Goal: Task Accomplishment & Management: Use online tool/utility

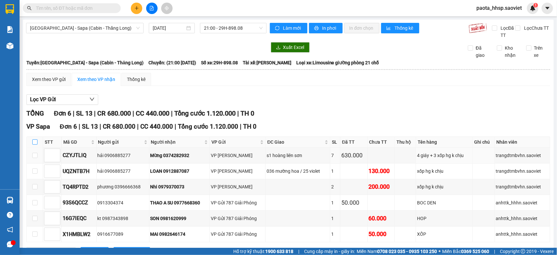
scroll to position [30, 0]
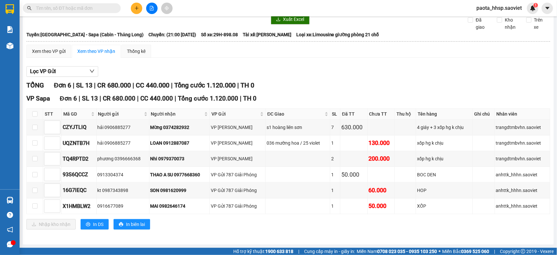
click at [38, 113] on th at bounding box center [35, 114] width 16 height 11
click at [34, 113] on input "checkbox" at bounding box center [34, 113] width 5 height 5
checkbox input "true"
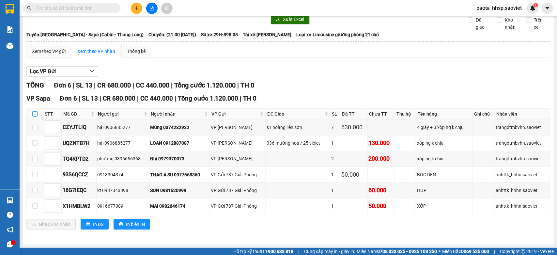
checkbox input "true"
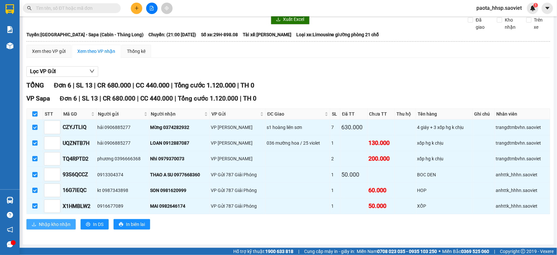
click at [56, 223] on span "Nhập kho nhận" at bounding box center [55, 223] width 32 height 7
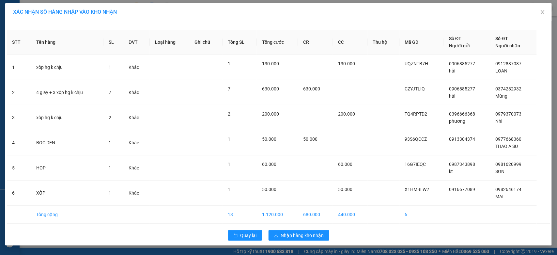
click at [316, 227] on div "Quay lại Nhập hàng kho nhận" at bounding box center [278, 235] width 543 height 17
click at [316, 236] on span "Nhập hàng kho nhận" at bounding box center [302, 235] width 43 height 7
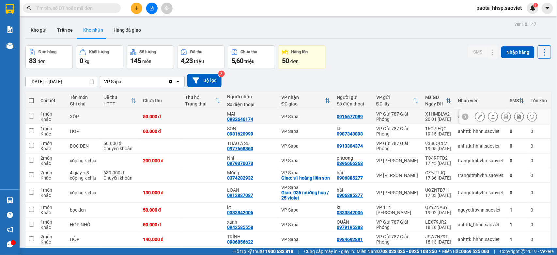
click at [191, 119] on td at bounding box center [203, 116] width 42 height 15
checkbox input "true"
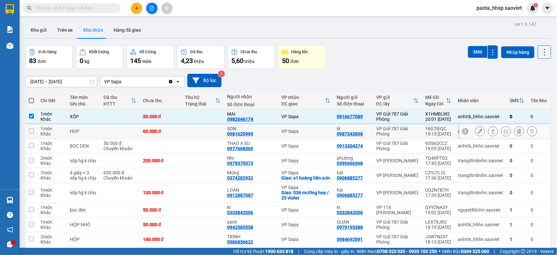
drag, startPoint x: 193, startPoint y: 132, endPoint x: 193, endPoint y: 141, distance: 8.5
click at [193, 132] on td at bounding box center [203, 131] width 42 height 15
checkbox input "true"
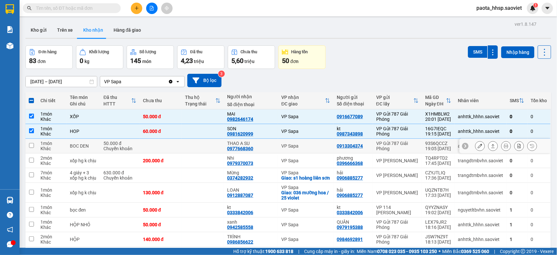
click at [192, 147] on td at bounding box center [203, 146] width 42 height 15
checkbox input "true"
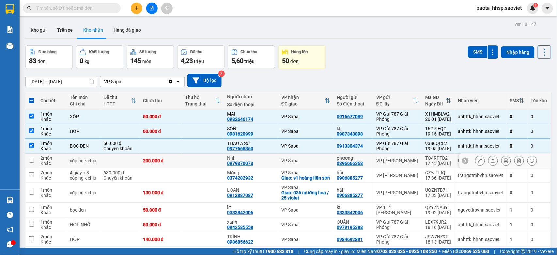
click at [192, 157] on td at bounding box center [203, 160] width 42 height 15
checkbox input "true"
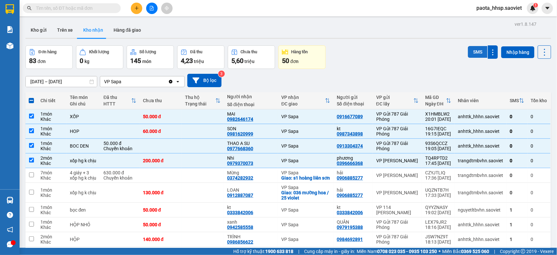
click at [474, 49] on button "SMS" at bounding box center [478, 52] width 20 height 12
click at [178, 119] on td "50.000 đ" at bounding box center [161, 116] width 42 height 15
checkbox input "false"
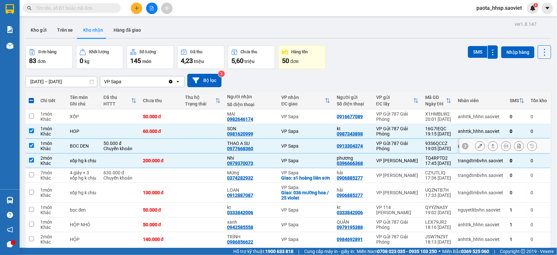
click at [182, 140] on td at bounding box center [161, 146] width 42 height 15
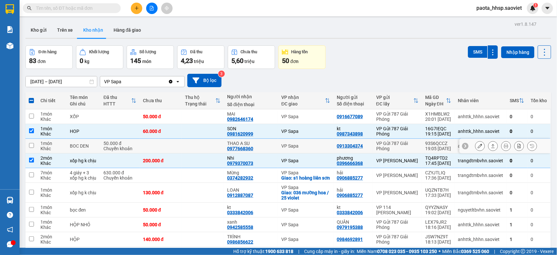
click at [182, 144] on td at bounding box center [161, 146] width 42 height 15
checkbox input "true"
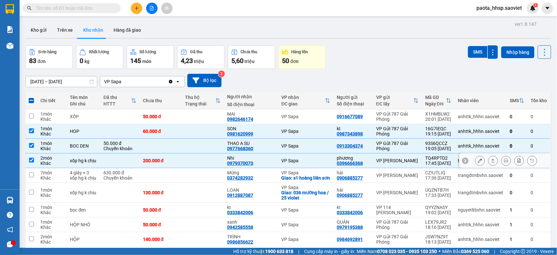
drag, startPoint x: 192, startPoint y: 160, endPoint x: 190, endPoint y: 152, distance: 8.0
click at [192, 160] on td at bounding box center [203, 160] width 42 height 15
checkbox input "false"
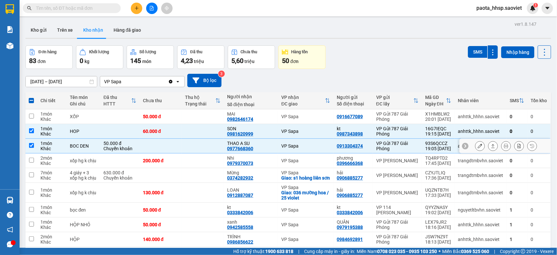
drag, startPoint x: 189, startPoint y: 144, endPoint x: 186, endPoint y: 130, distance: 13.6
click at [182, 142] on td at bounding box center [161, 146] width 42 height 15
checkbox input "false"
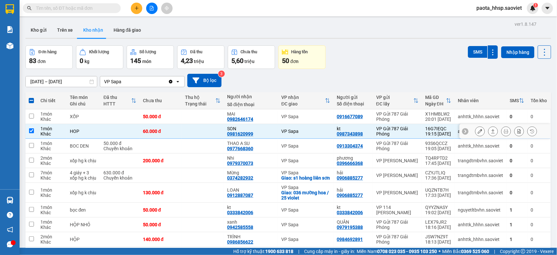
click at [178, 129] on div "60.000 đ" at bounding box center [161, 131] width 36 height 5
checkbox input "false"
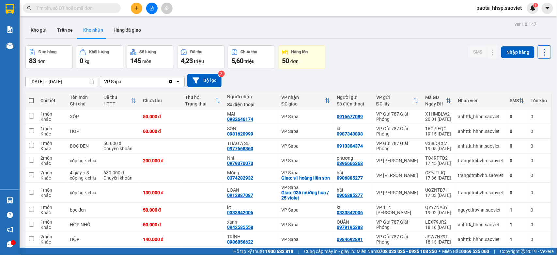
click at [541, 53] on icon at bounding box center [544, 52] width 9 height 9
click at [528, 82] on span "Làm mới" at bounding box center [528, 81] width 18 height 7
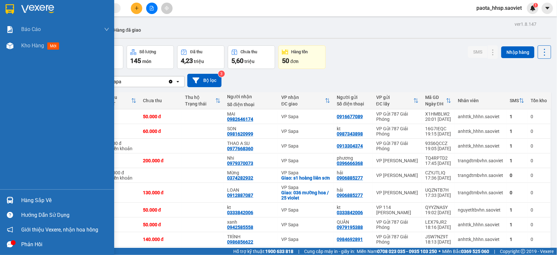
click at [27, 199] on div "Hàng sắp về" at bounding box center [65, 200] width 88 height 10
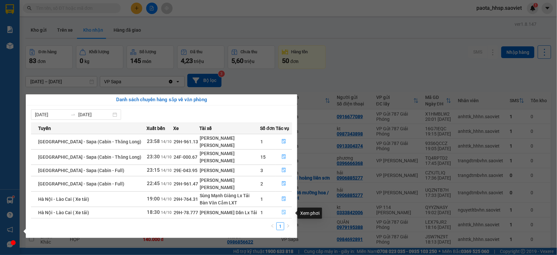
click at [285, 215] on button "button" at bounding box center [284, 212] width 16 height 10
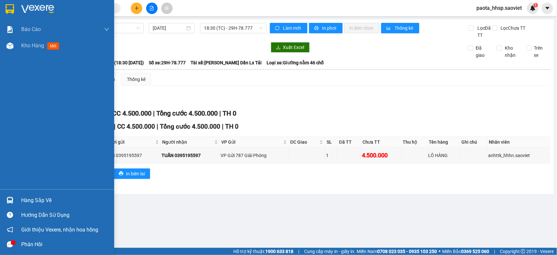
click at [46, 193] on div "Hàng sắp về" at bounding box center [57, 200] width 114 height 15
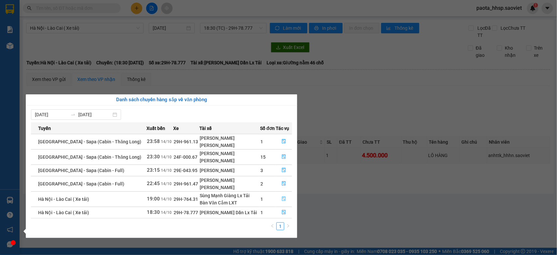
click at [282, 201] on icon "file-done" at bounding box center [284, 198] width 4 height 5
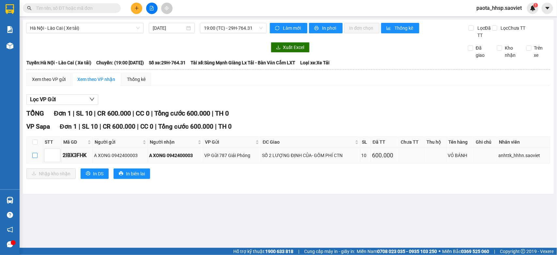
click at [35, 157] on input "checkbox" at bounding box center [34, 155] width 5 height 5
checkbox input "true"
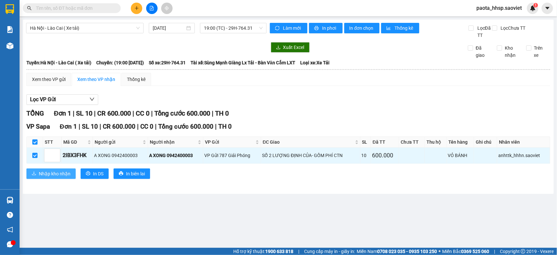
click at [52, 175] on span "Nhập kho nhận" at bounding box center [55, 173] width 32 height 7
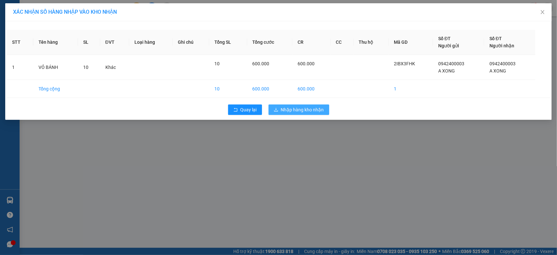
click at [308, 108] on span "Nhập hàng kho nhận" at bounding box center [302, 109] width 43 height 7
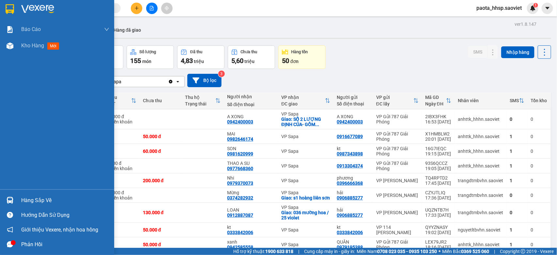
click at [27, 196] on div "Hàng sắp về" at bounding box center [65, 200] width 88 height 10
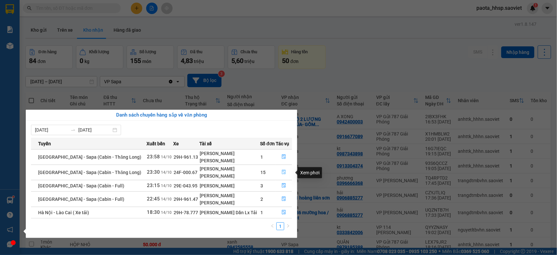
click at [282, 173] on icon "file-done" at bounding box center [284, 172] width 4 height 5
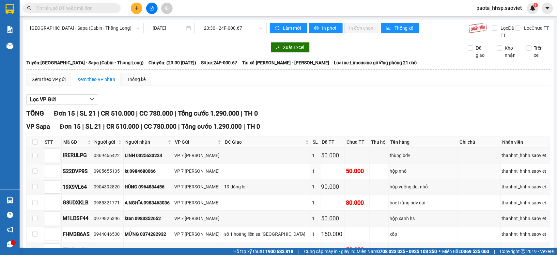
scroll to position [174, 0]
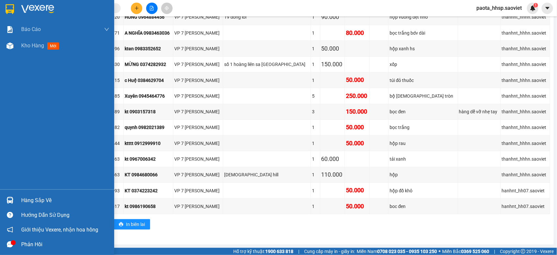
drag, startPoint x: 32, startPoint y: 203, endPoint x: 38, endPoint y: 201, distance: 6.5
click at [33, 203] on div "Hàng sắp về" at bounding box center [65, 200] width 88 height 10
